Goal: Find specific page/section: Find specific page/section

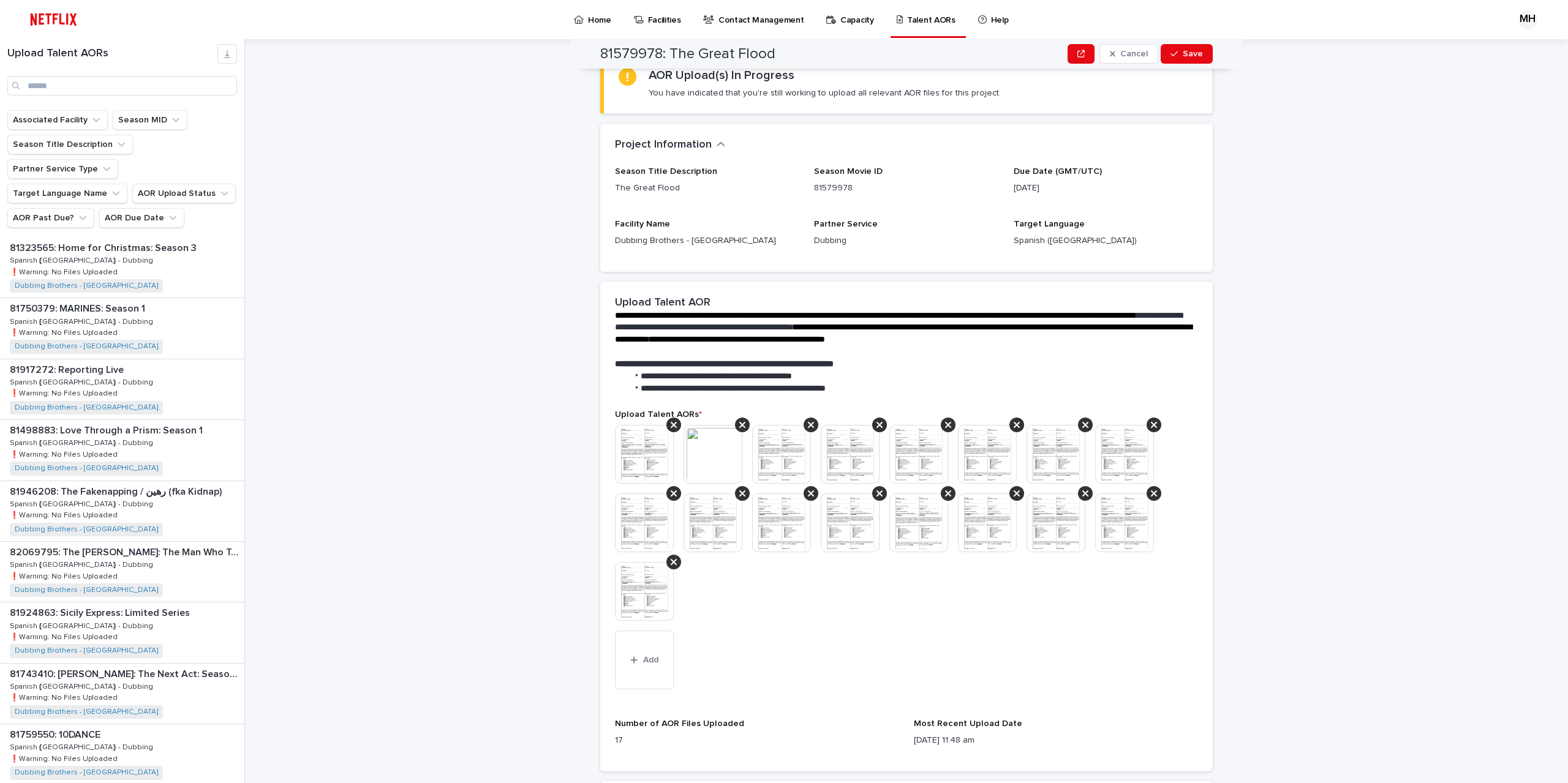
scroll to position [259, 0]
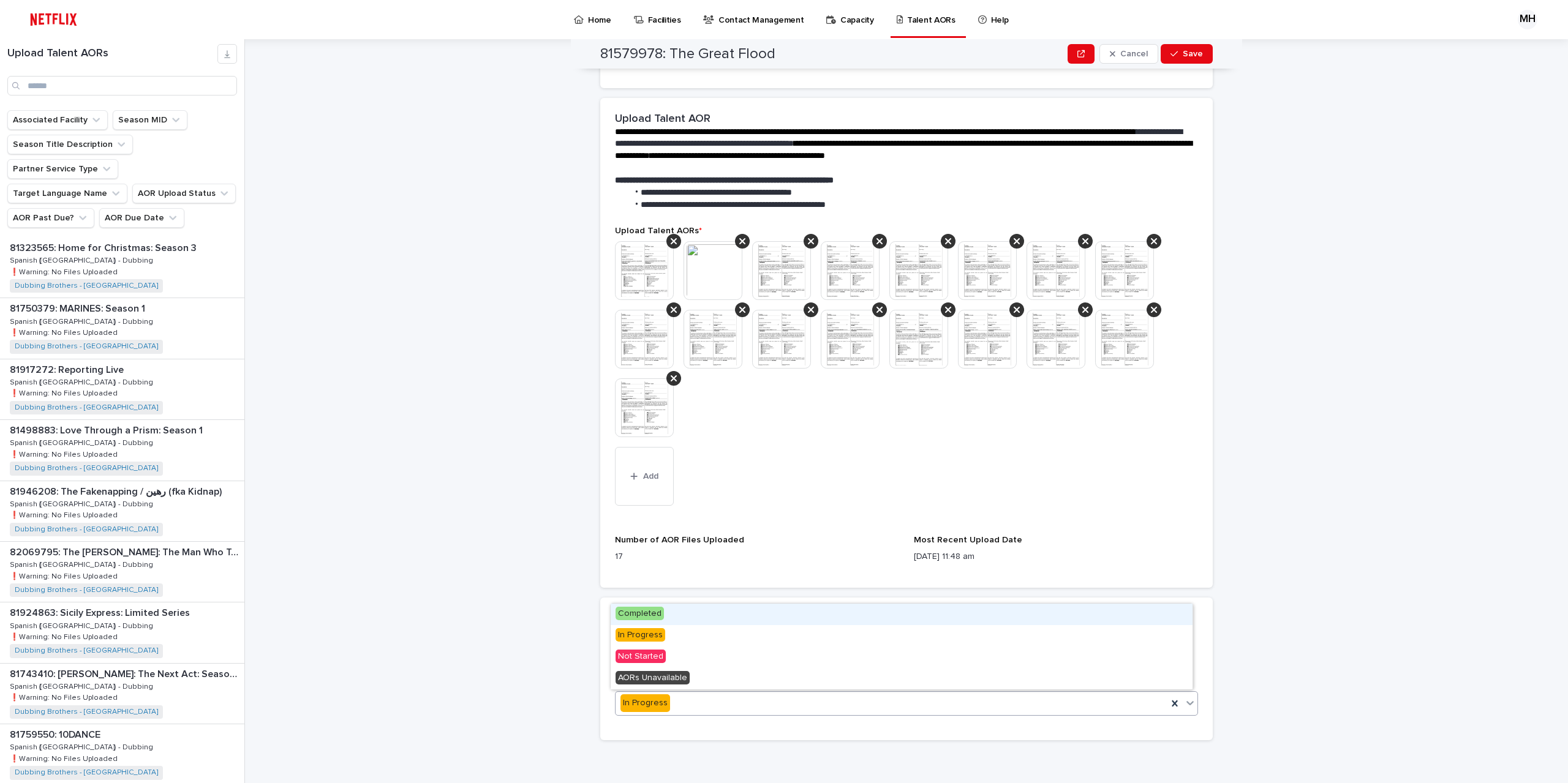
click at [641, 610] on span "Completed" at bounding box center [640, 613] width 49 height 14
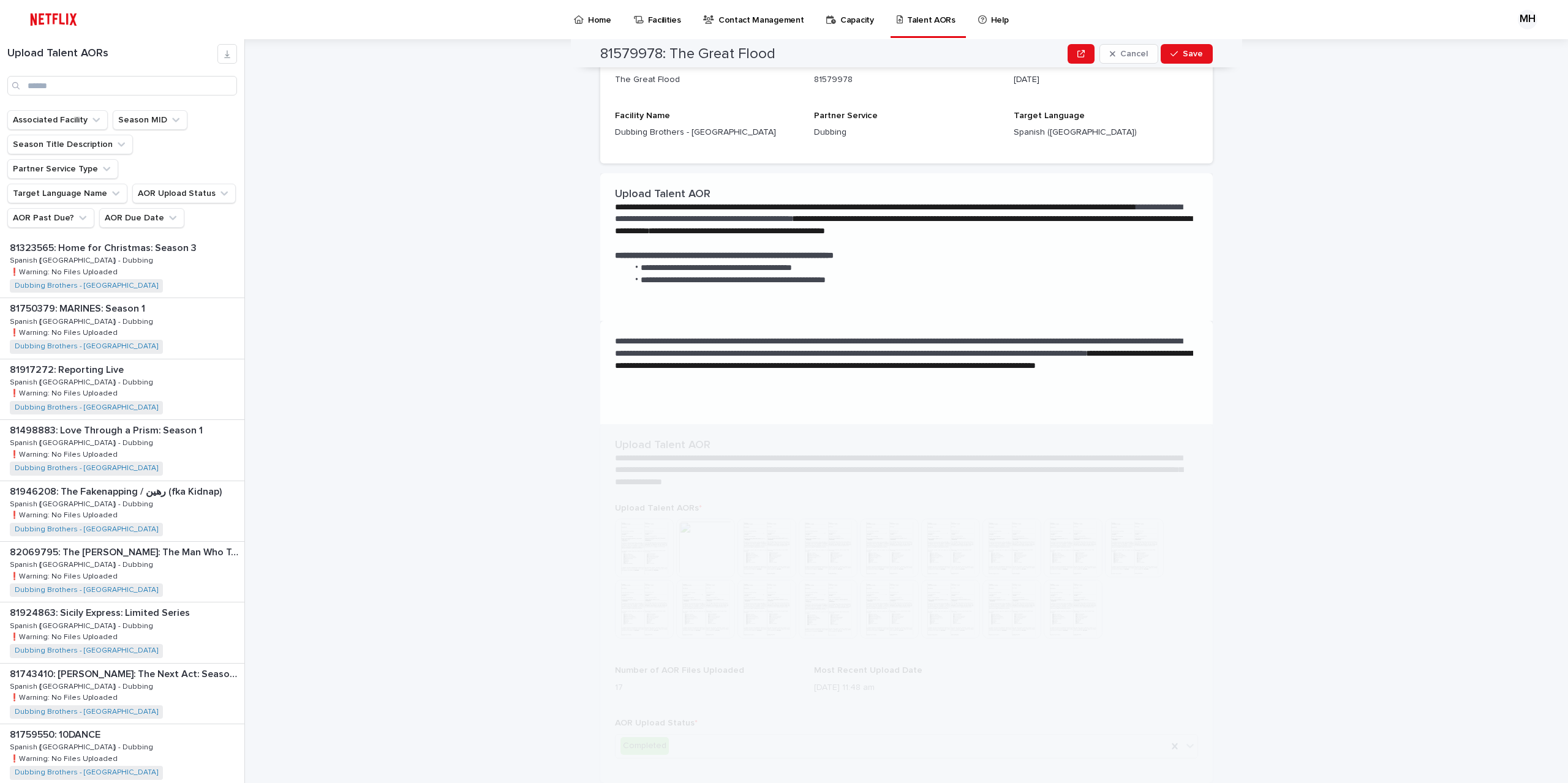
scroll to position [0, 0]
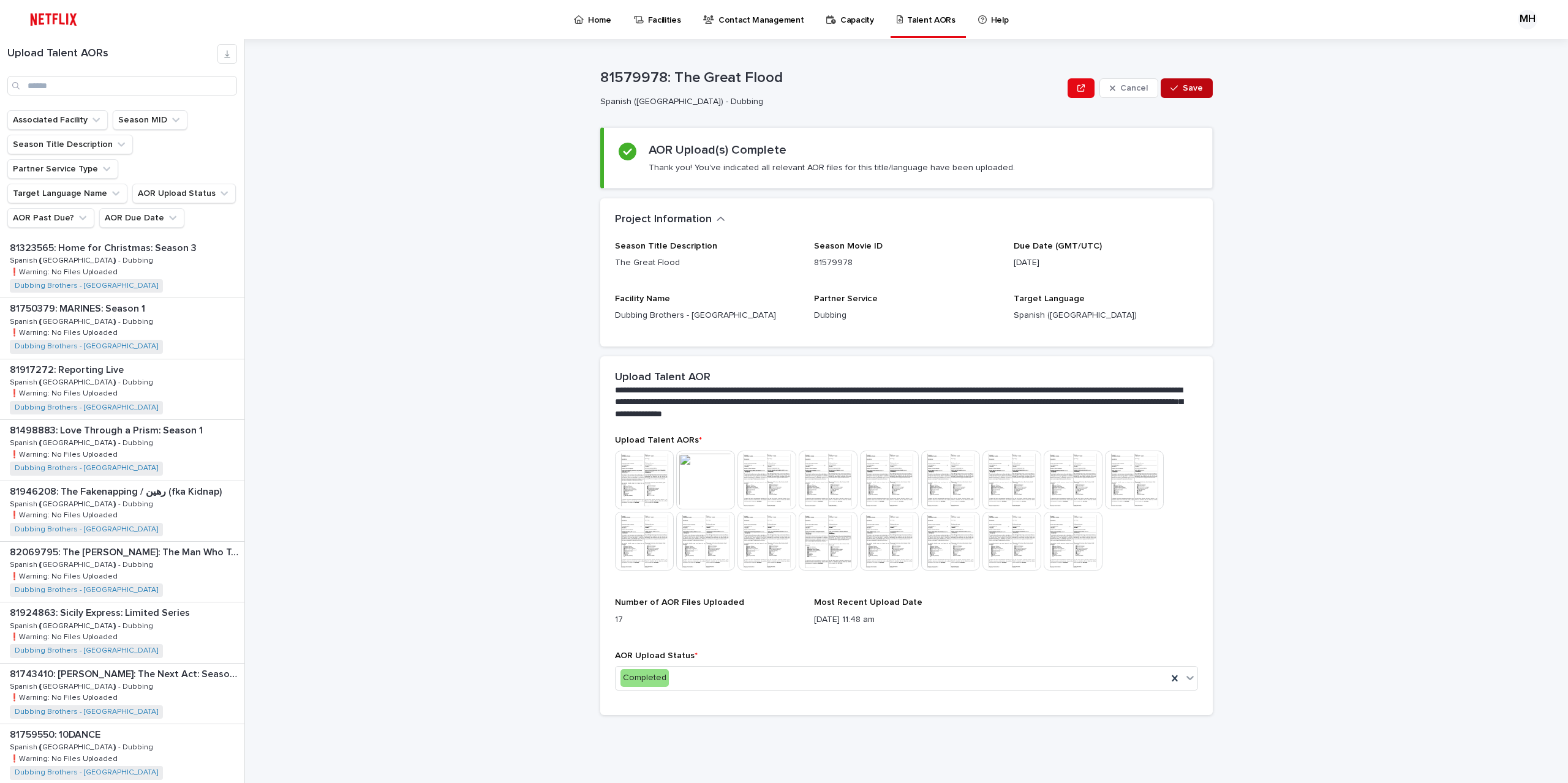
click at [1197, 94] on button "Save" at bounding box center [1187, 88] width 52 height 20
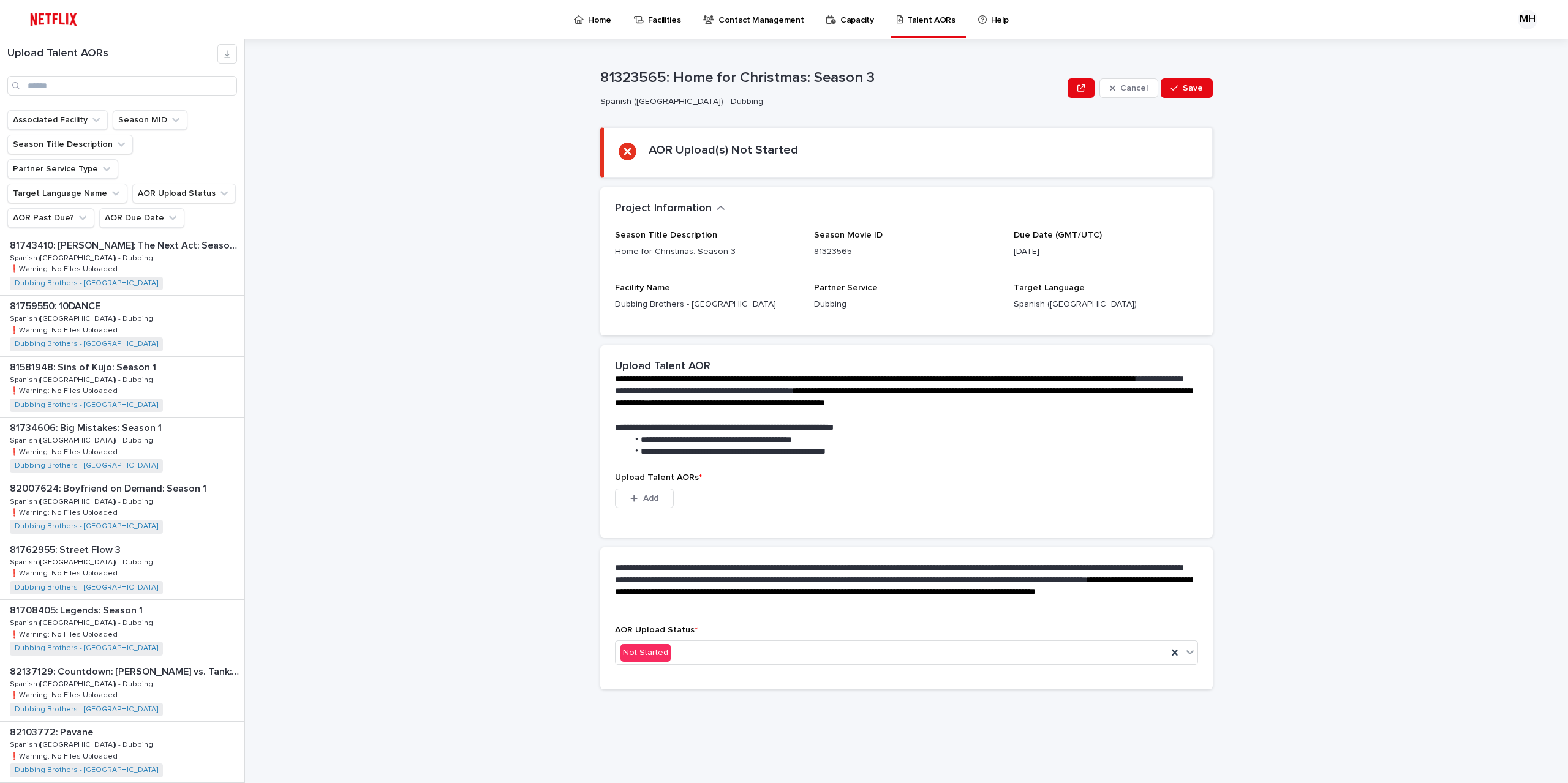
scroll to position [551, 0]
click at [98, 721] on div "81749780: Groom & Two Brides 81749780: Groom & Two Brides Spanish ([GEOGRAPHIC_…" at bounding box center [122, 751] width 244 height 60
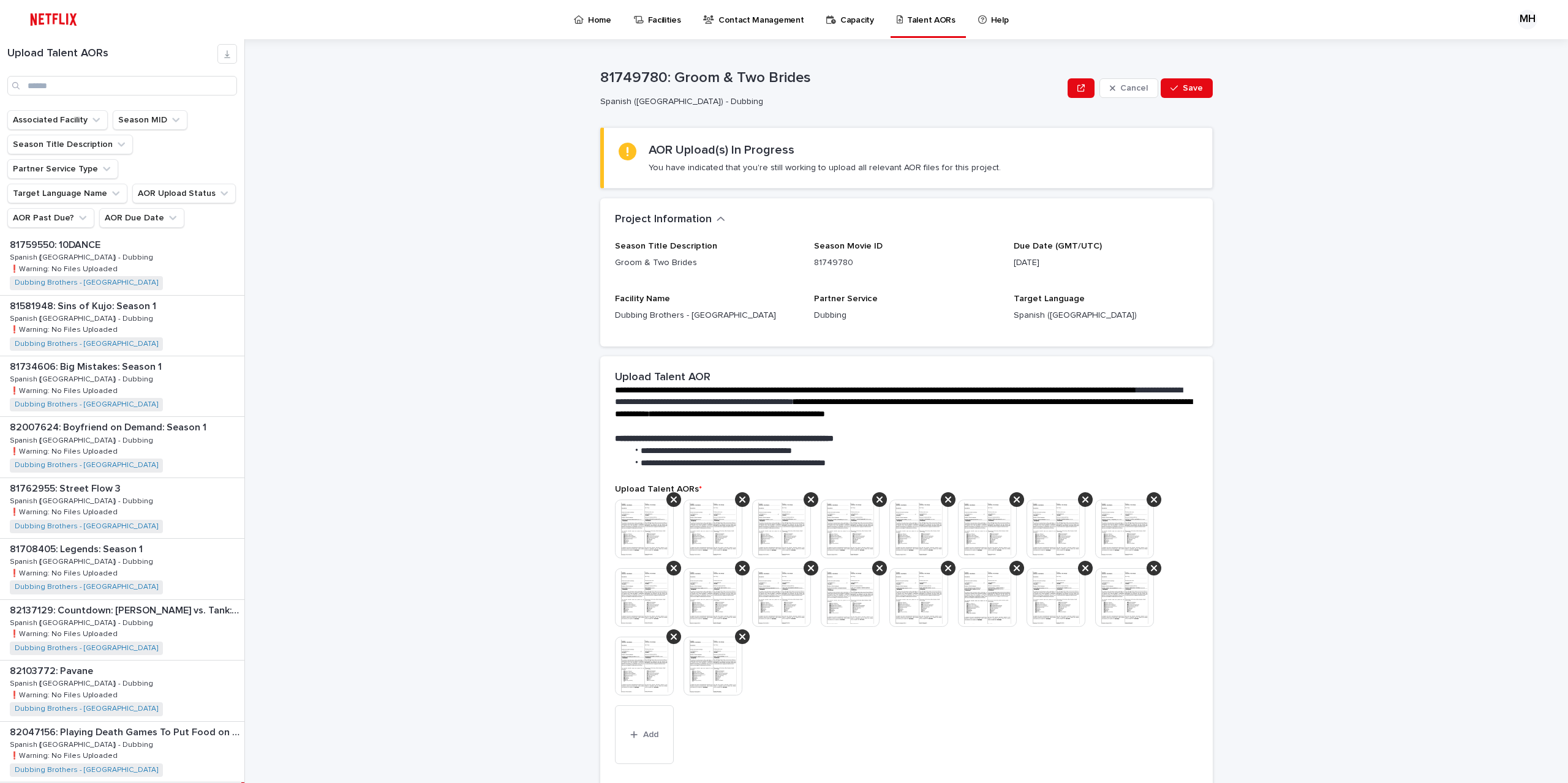
scroll to position [183, 0]
click at [111, 83] on input "Search" at bounding box center [123, 86] width 230 height 20
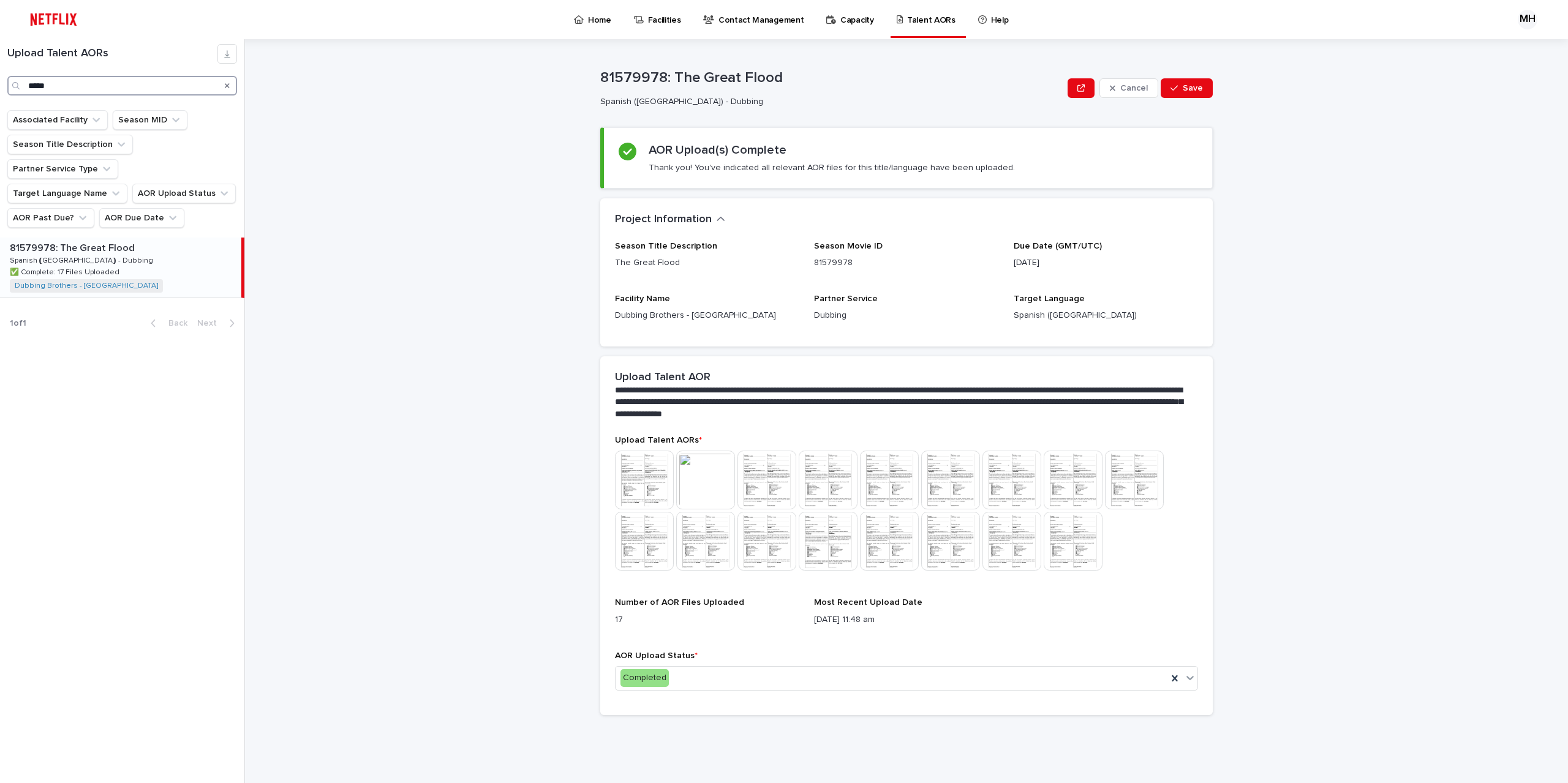
type input "*****"
click at [141, 247] on div "81579978: The Great Flood 81579978: The Great Flood Spanish ([GEOGRAPHIC_DATA])…" at bounding box center [120, 267] width 241 height 60
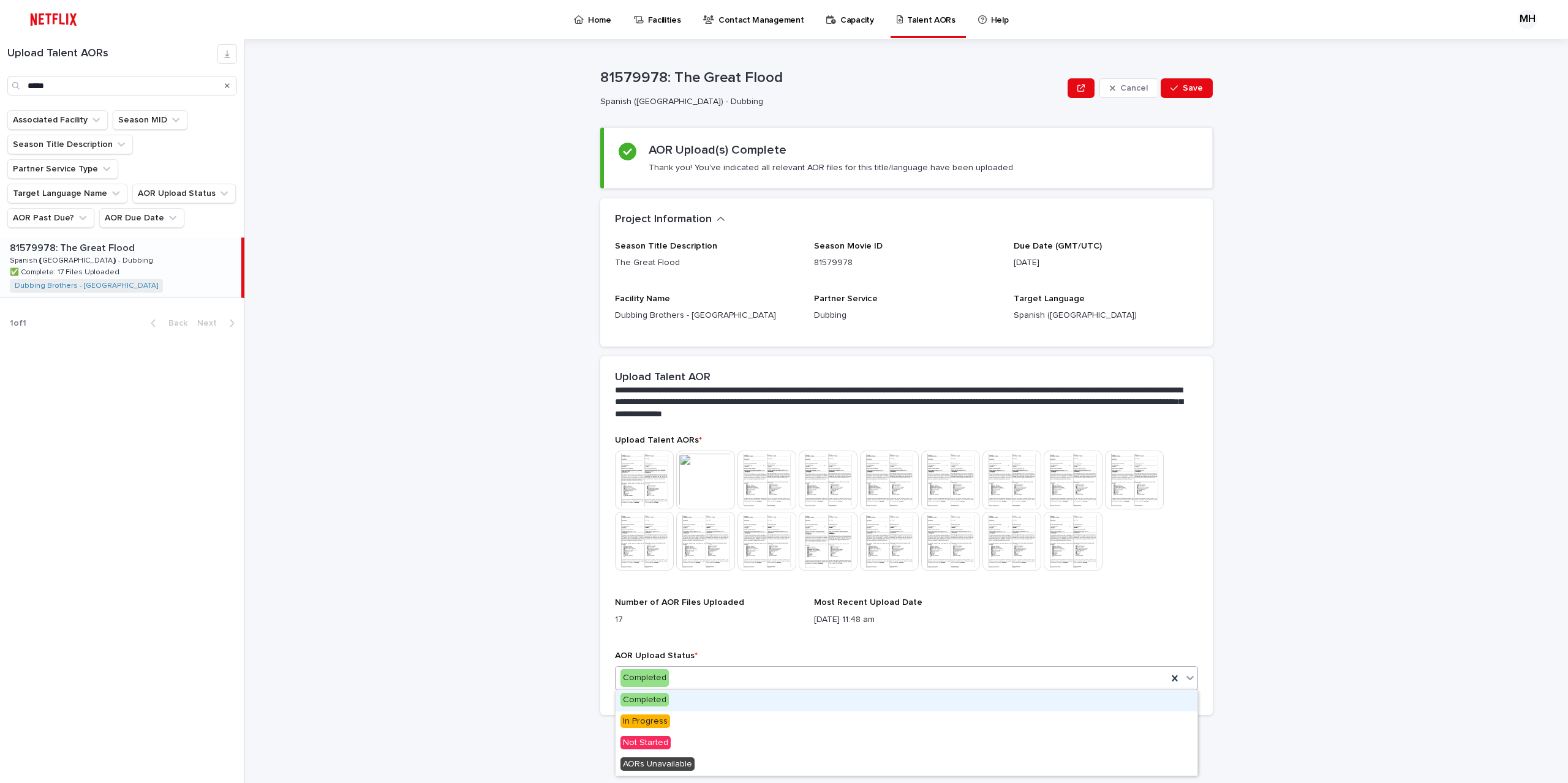
click at [1028, 674] on div "Completed" at bounding box center [891, 678] width 552 height 21
click at [674, 717] on div "In Progress" at bounding box center [907, 722] width 582 height 21
